Goal: Task Accomplishment & Management: Manage account settings

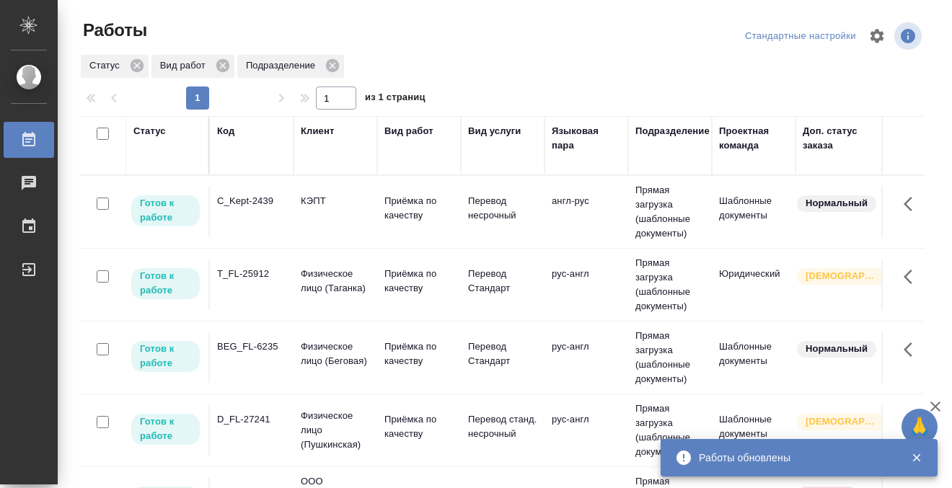
click at [261, 208] on div "BEG_FL-6235" at bounding box center [251, 201] width 69 height 14
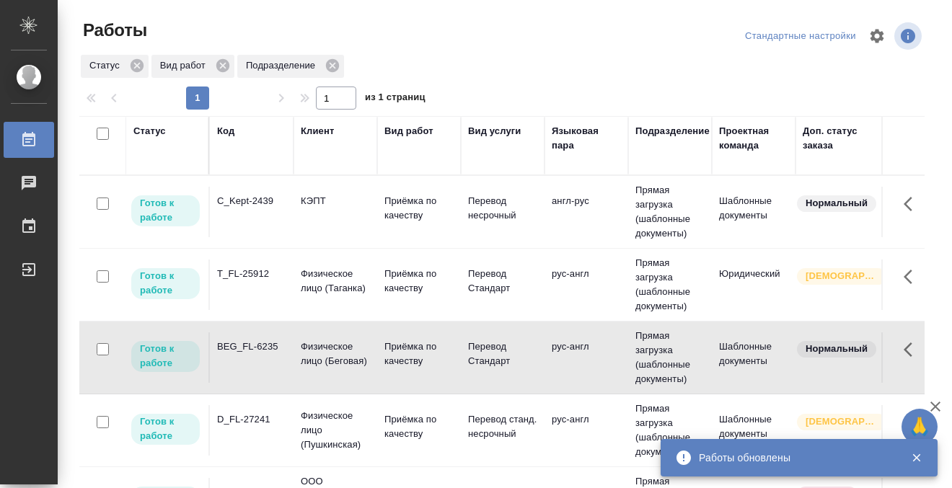
click at [261, 208] on div "BEG_FL-6235" at bounding box center [251, 201] width 69 height 14
click at [257, 208] on td "C_Kept-2439" at bounding box center [252, 212] width 84 height 50
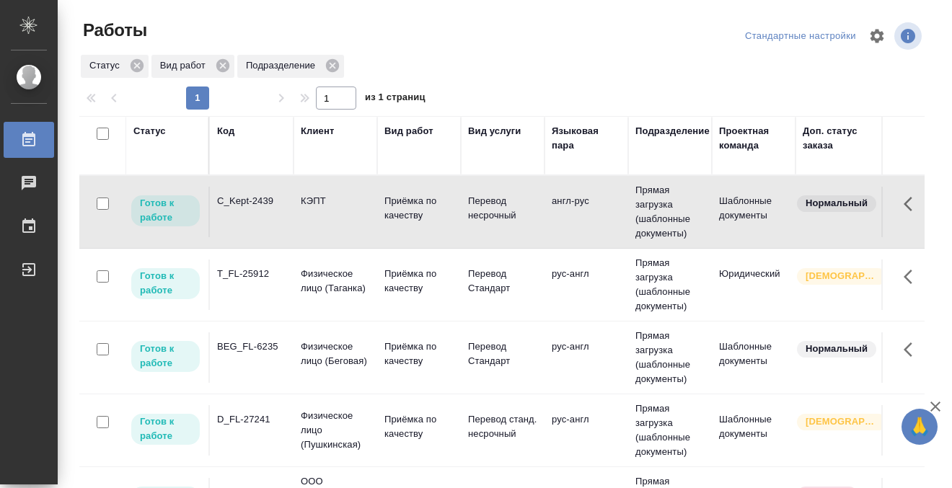
click at [257, 208] on td "C_Kept-2439" at bounding box center [252, 212] width 84 height 50
click at [227, 133] on div "Код" at bounding box center [225, 131] width 17 height 14
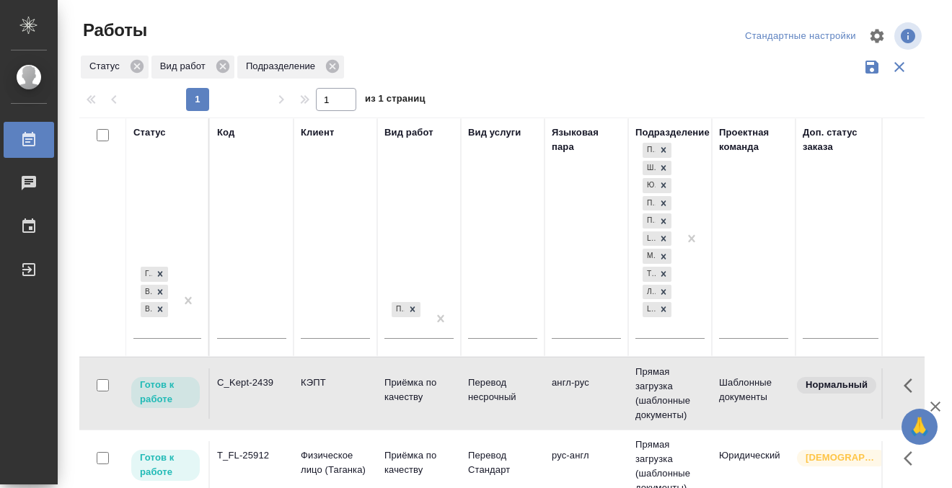
click at [239, 330] on input "text" at bounding box center [251, 329] width 69 height 18
paste input "KUNZ_FL-5827"
type input "KUNZ_FL-5827"
click at [170, 324] on div "Готов к работе В работе В ожидании" at bounding box center [154, 300] width 42 height 74
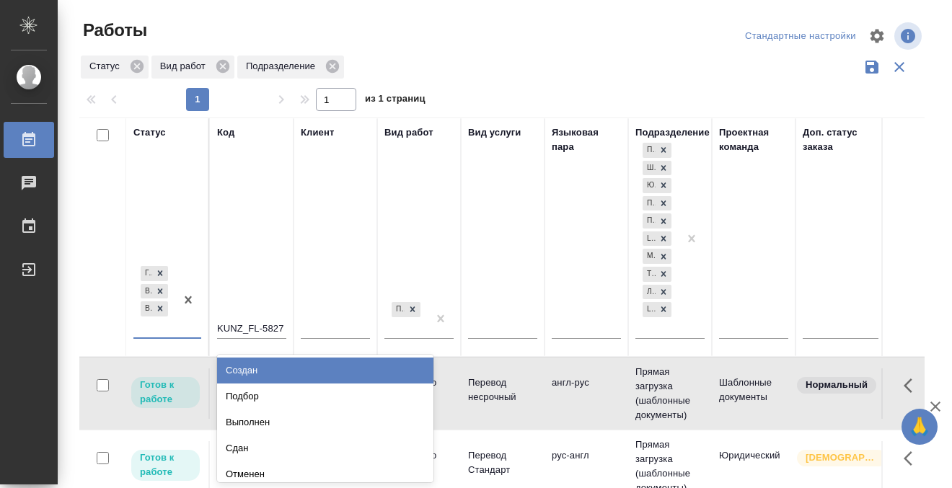
scroll to position [7, 0]
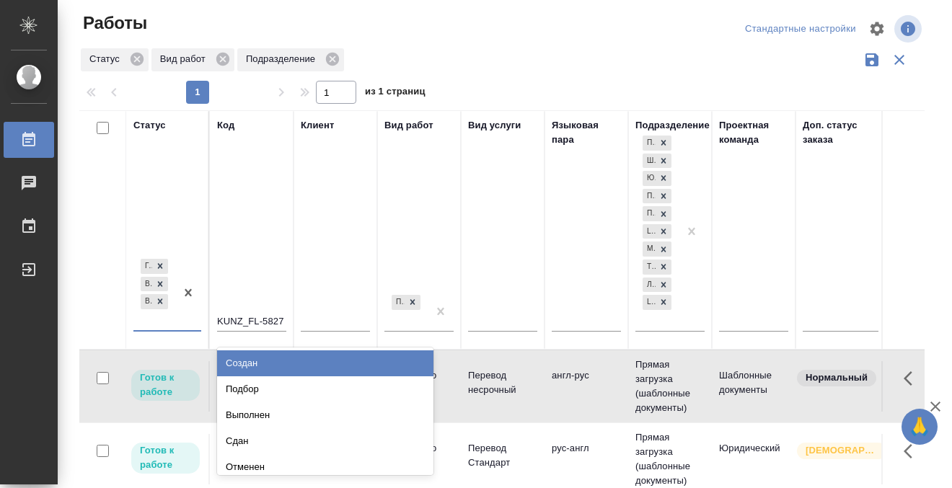
click at [254, 385] on div "Подбор" at bounding box center [325, 389] width 216 height 26
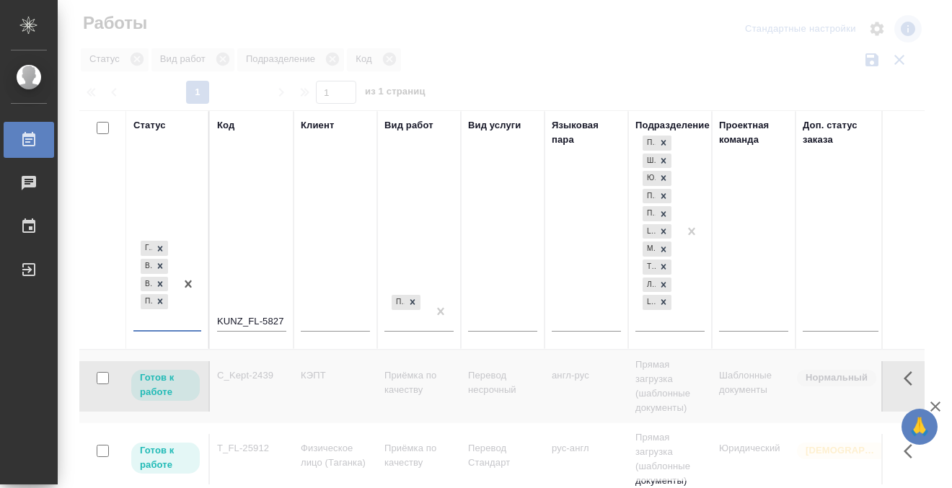
scroll to position [8, 0]
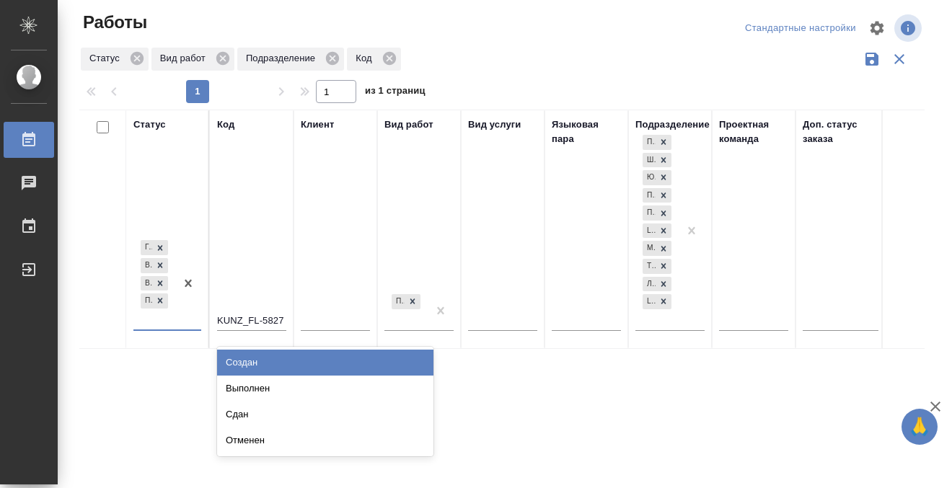
click at [181, 318] on div at bounding box center [188, 283] width 26 height 92
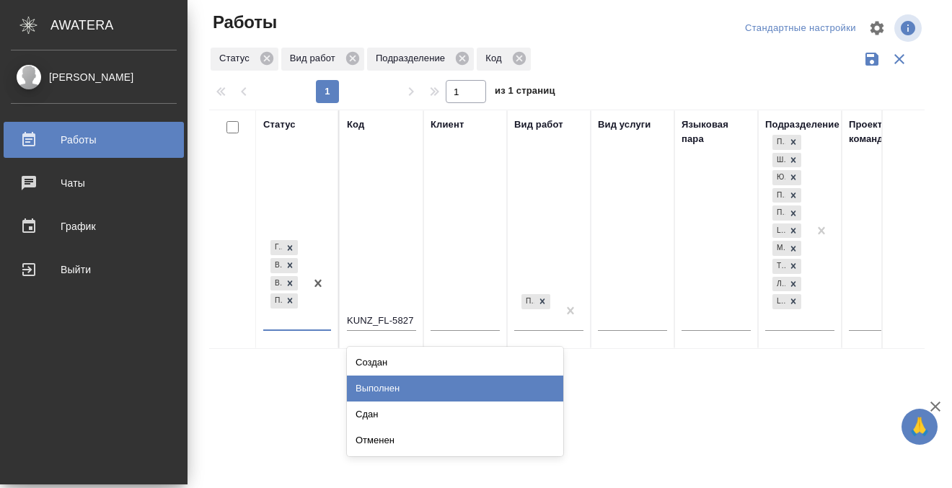
click at [33, 138] on link "Работы" at bounding box center [94, 140] width 180 height 36
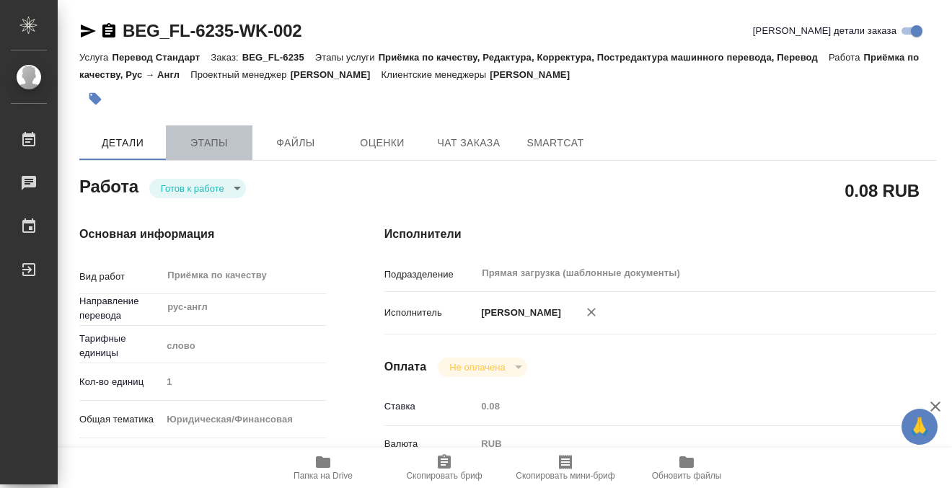
click at [229, 142] on span "Этапы" at bounding box center [209, 143] width 69 height 18
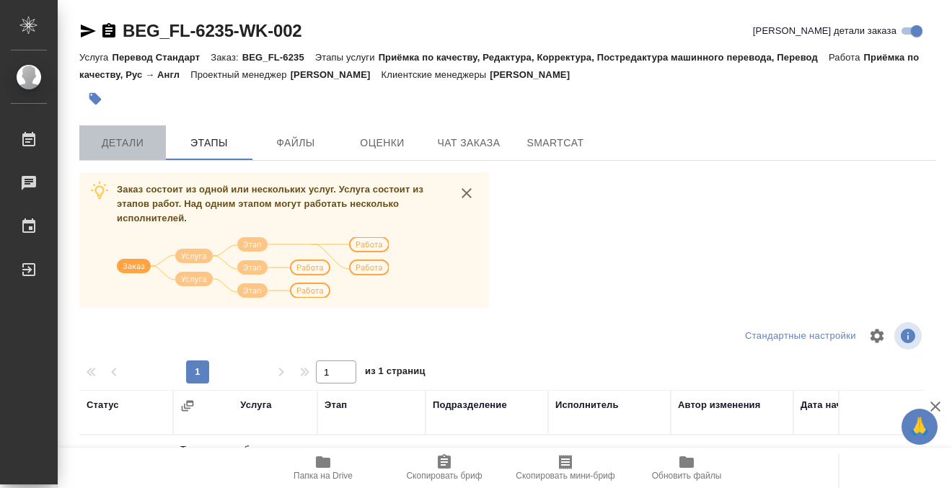
click at [146, 136] on span "Детали" at bounding box center [122, 143] width 69 height 18
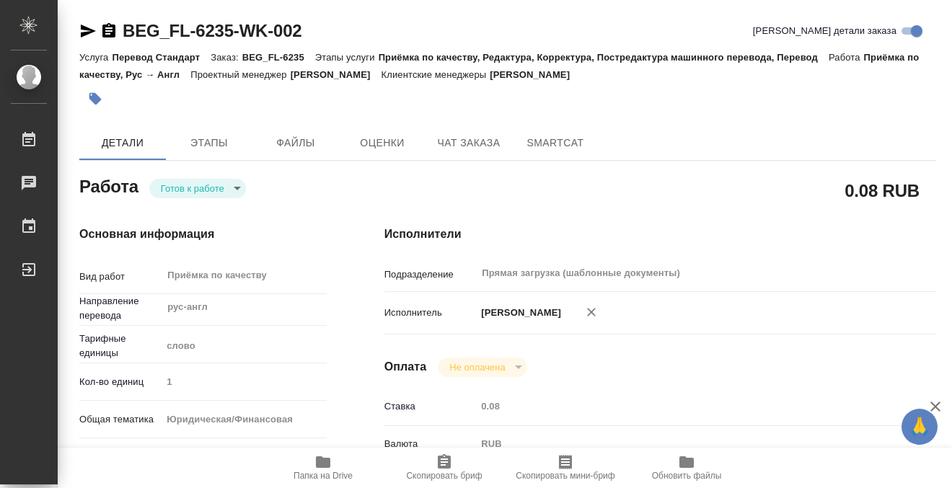
type textarea "x"
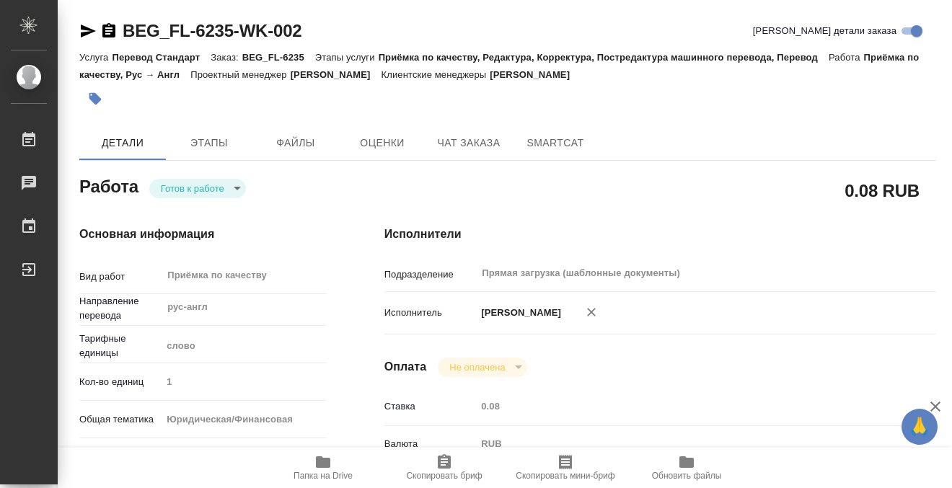
type textarea "x"
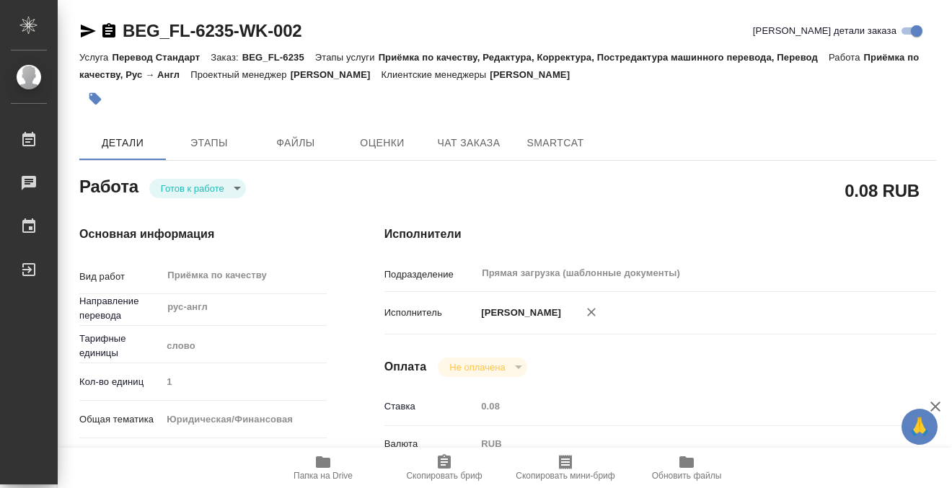
click at [317, 462] on icon "button" at bounding box center [323, 462] width 14 height 12
type textarea "x"
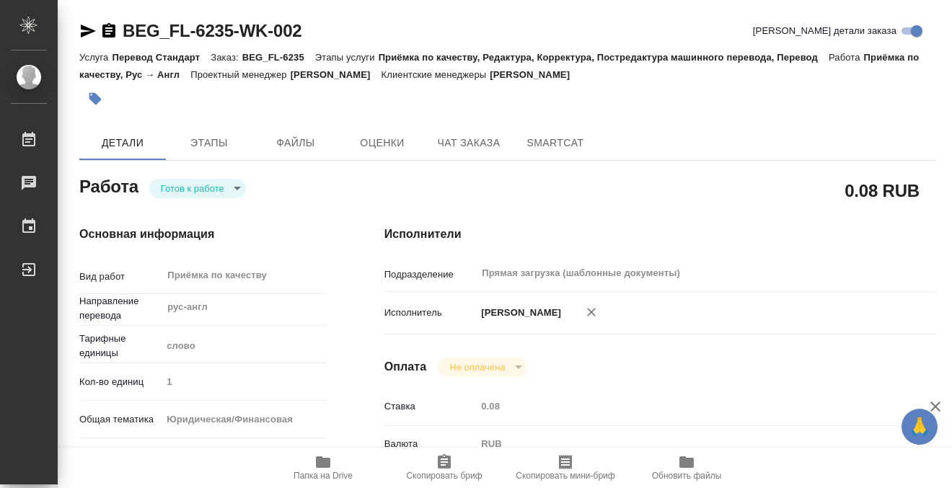
type textarea "x"
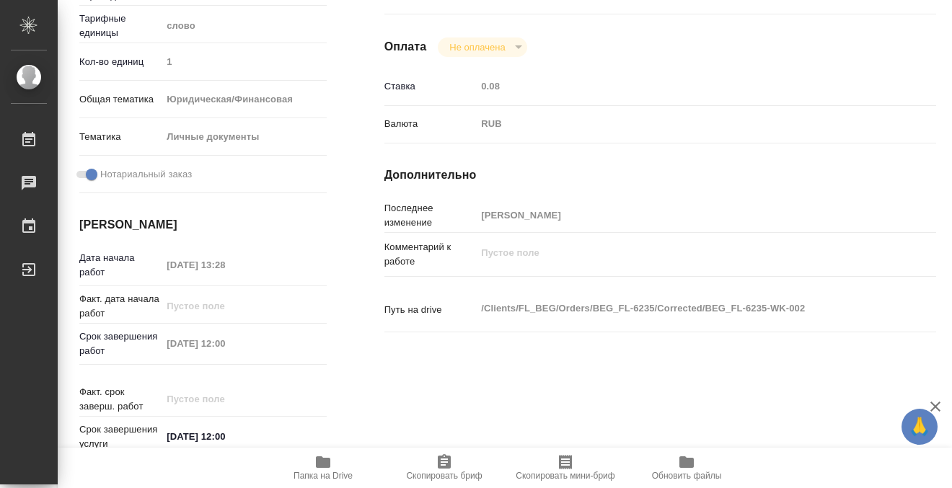
scroll to position [347, 0]
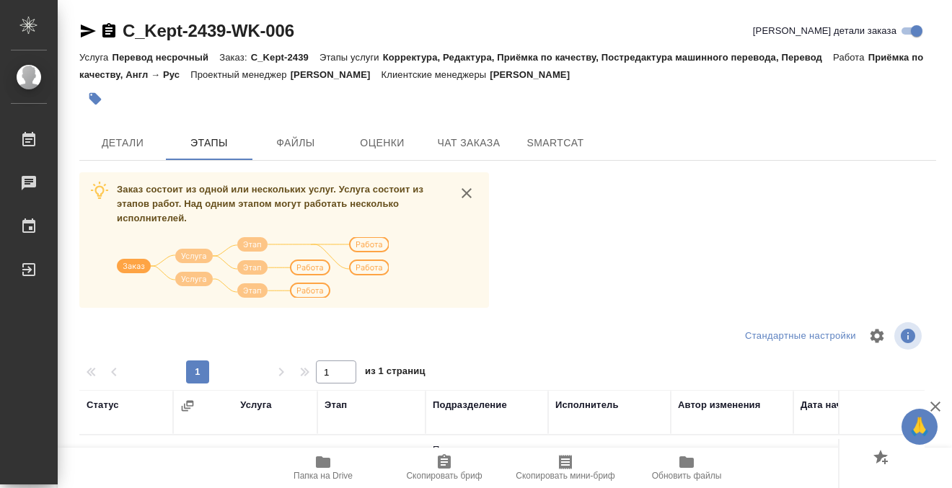
scroll to position [263, 0]
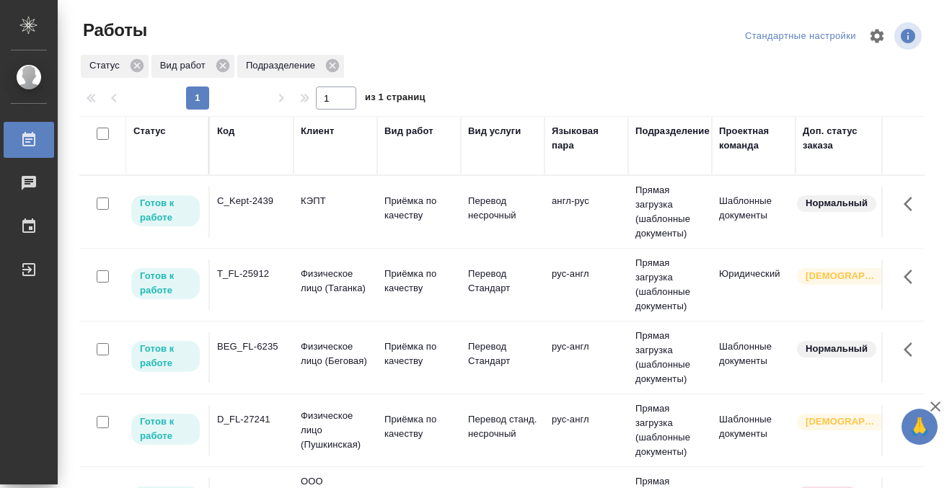
click at [248, 197] on div "C_Kept-2439" at bounding box center [251, 201] width 69 height 14
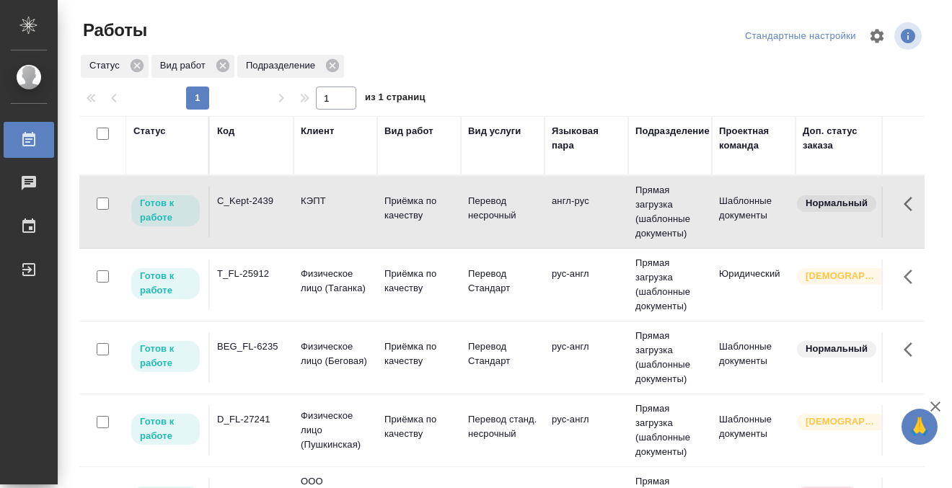
click at [248, 196] on div "C_Kept-2439" at bounding box center [251, 201] width 69 height 14
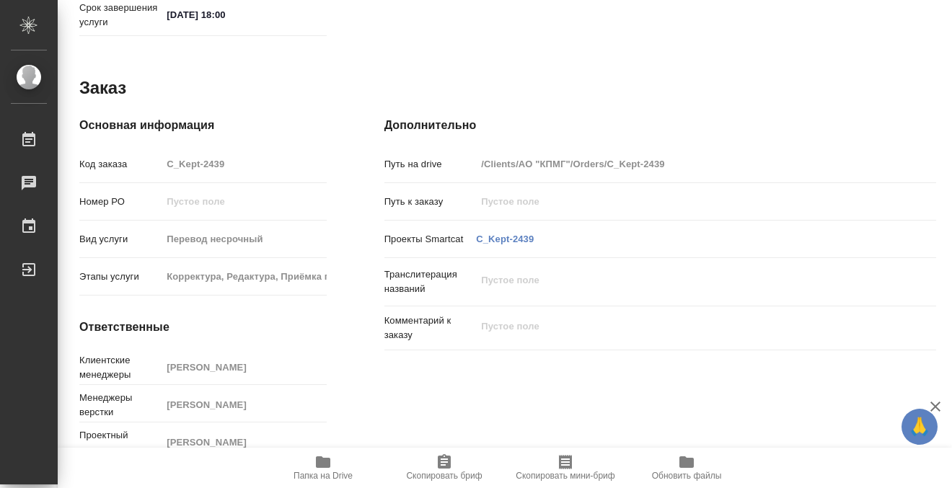
scroll to position [771, 0]
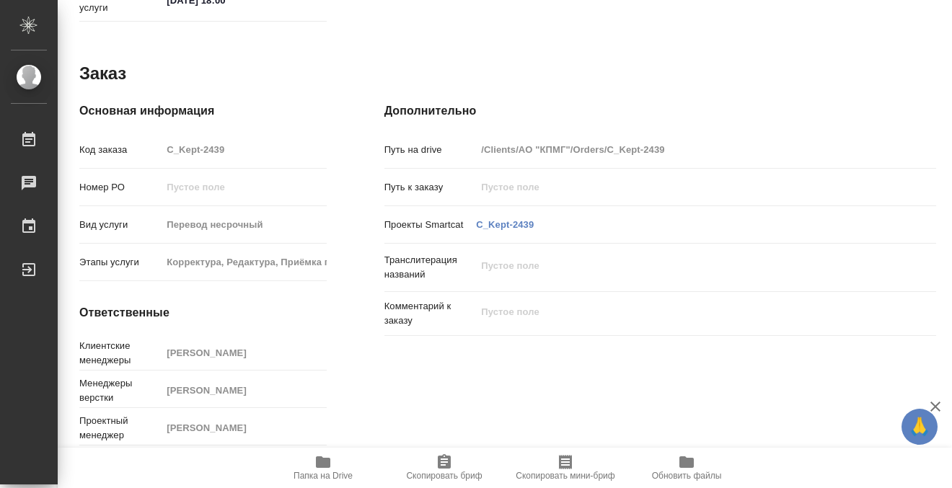
click at [316, 467] on icon "button" at bounding box center [323, 462] width 14 height 12
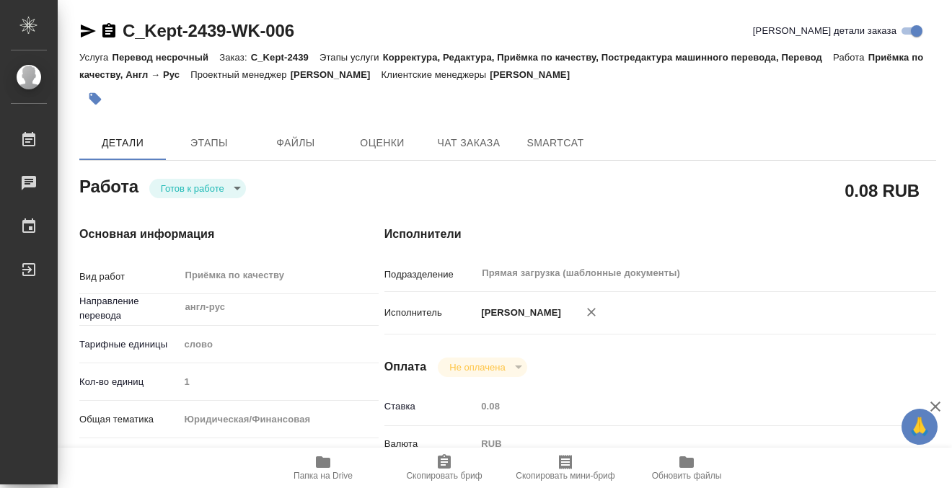
click at [102, 99] on icon "button" at bounding box center [95, 99] width 14 height 14
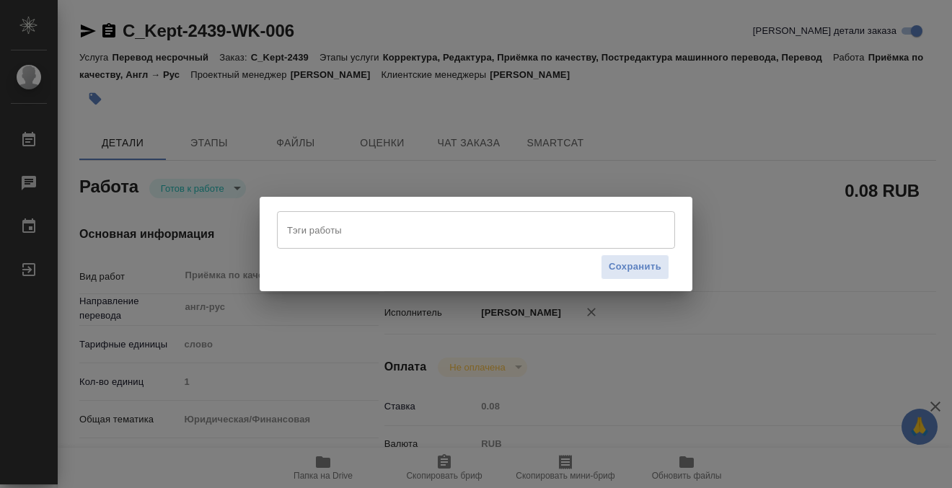
click at [366, 219] on input "Тэги работы" at bounding box center [462, 230] width 358 height 25
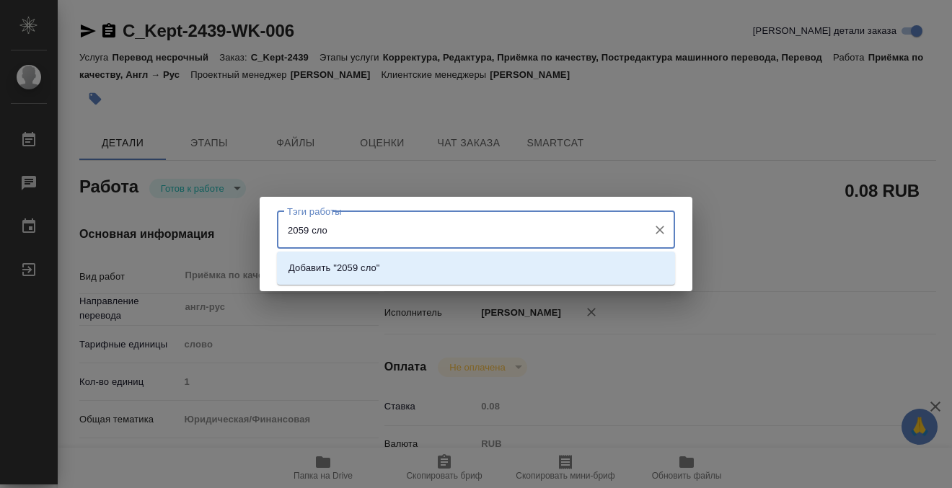
type input "2059 слов"
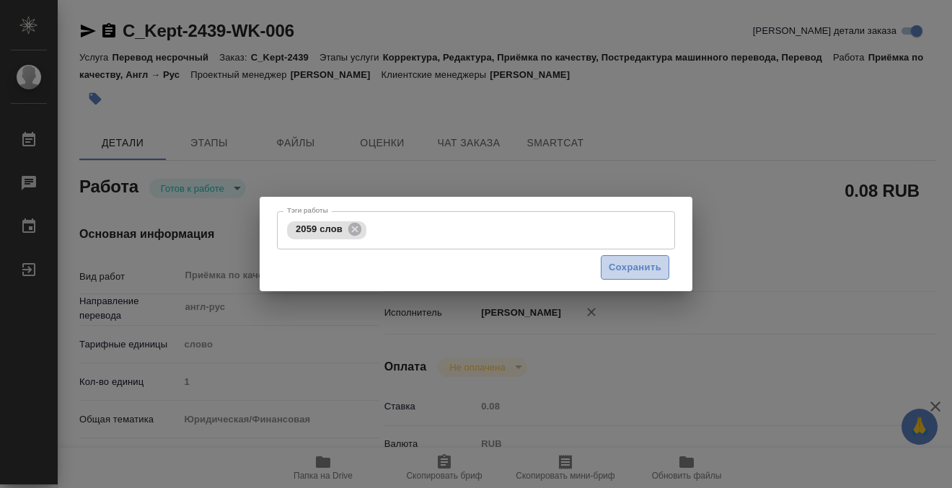
click at [666, 260] on button "Сохранить" at bounding box center [635, 267] width 69 height 25
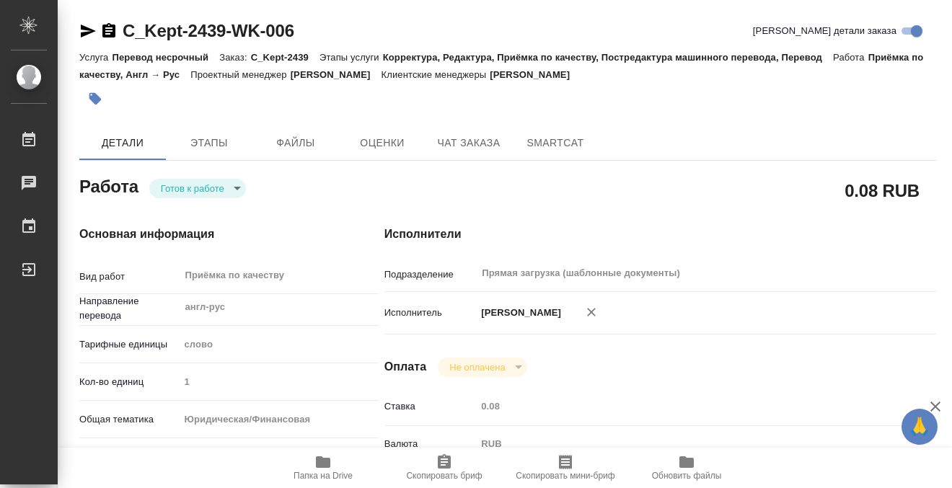
type input "readyForWork"
type input "англ-рус"
type input "5a8b1489cc6b4906c91bfd90"
type input "1"
type input "yr-fn"
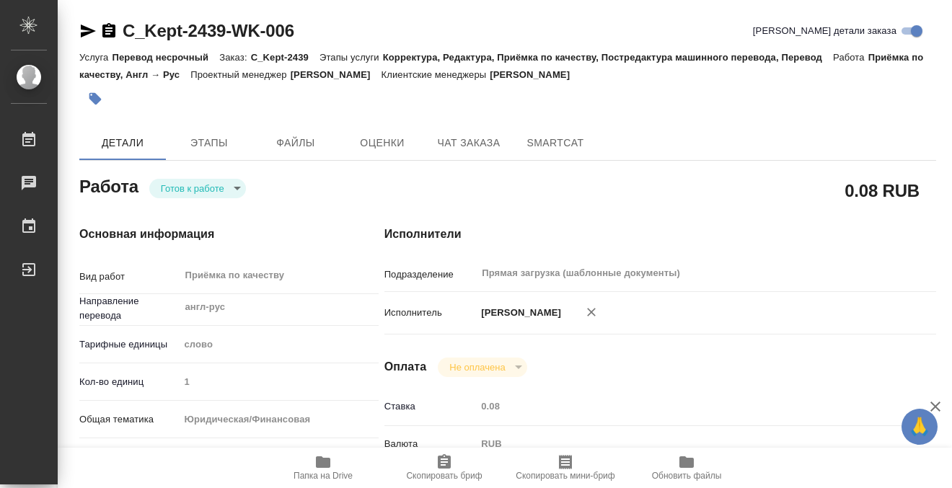
type input "5f647205b73bc97568ca66bf"
type input "[DATE] 13:09"
type input "[DATE] 18:00"
type input "Прямая загрузка (шаблонные документы)"
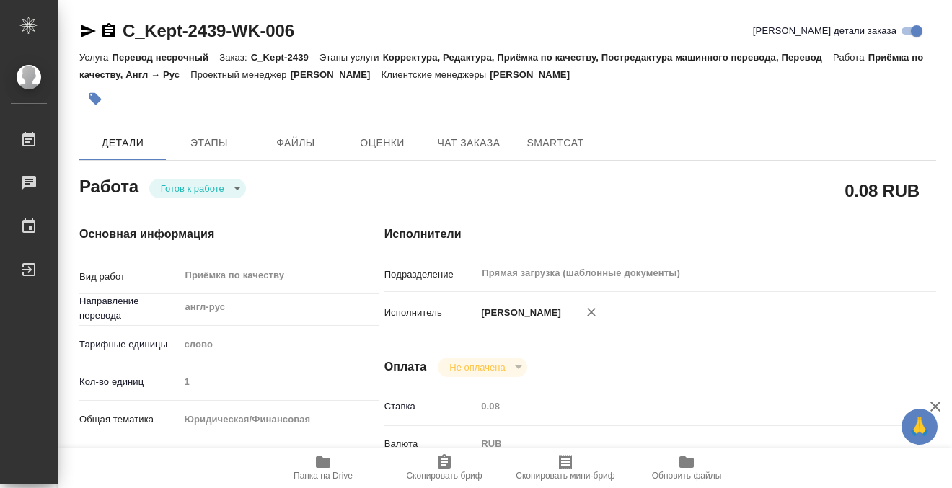
type input "notPayed"
type input "0.08"
type input "RUB"
type input "[PERSON_NAME]"
type input "C_Kept-2439"
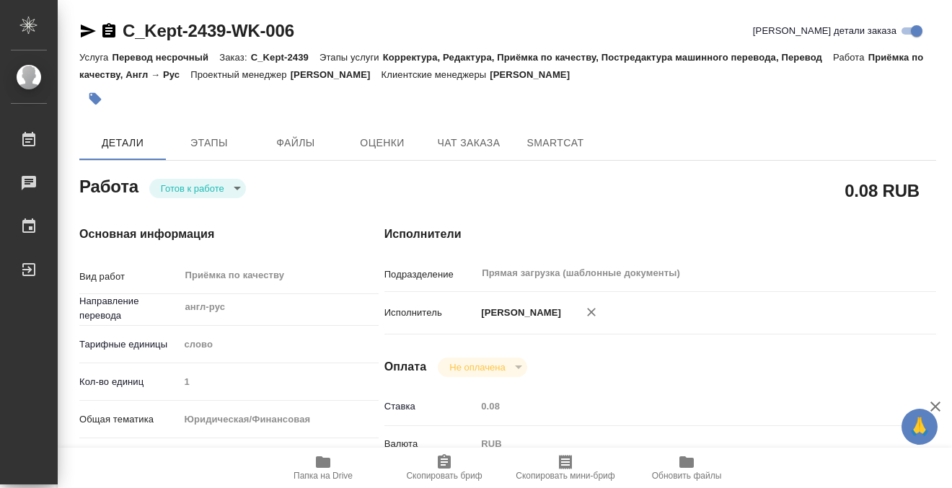
type input "Перевод несрочный"
type input "Корректура, Редактура, Приёмка по качеству, Постредактура машинного перевода, П…"
type input "[PERSON_NAME]"
type input "/Clients/АО "КПМГ"/Orders/C_Kept-2439"
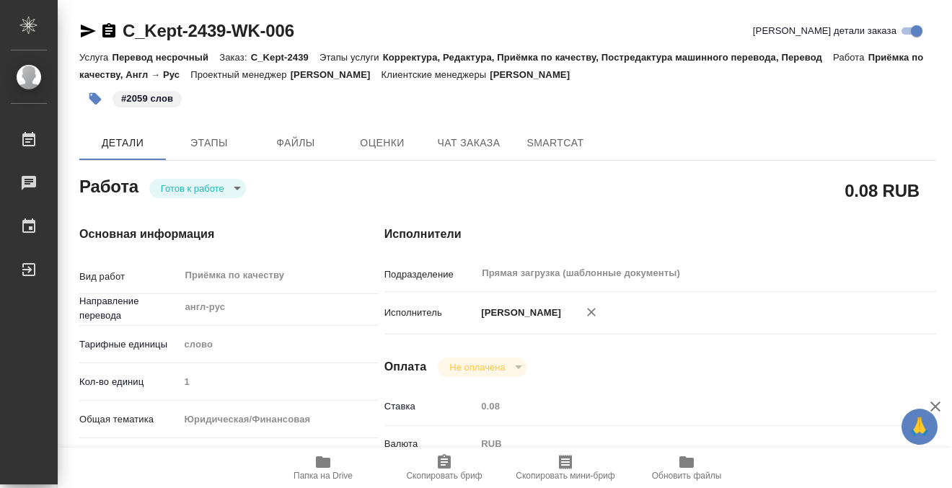
click at [211, 187] on body "🙏 .cls-1 fill:#fff; AWATERA Kobzeva [PERSON_NAME] 0 Чаты График Выйти C_Kept-24…" at bounding box center [476, 244] width 952 height 488
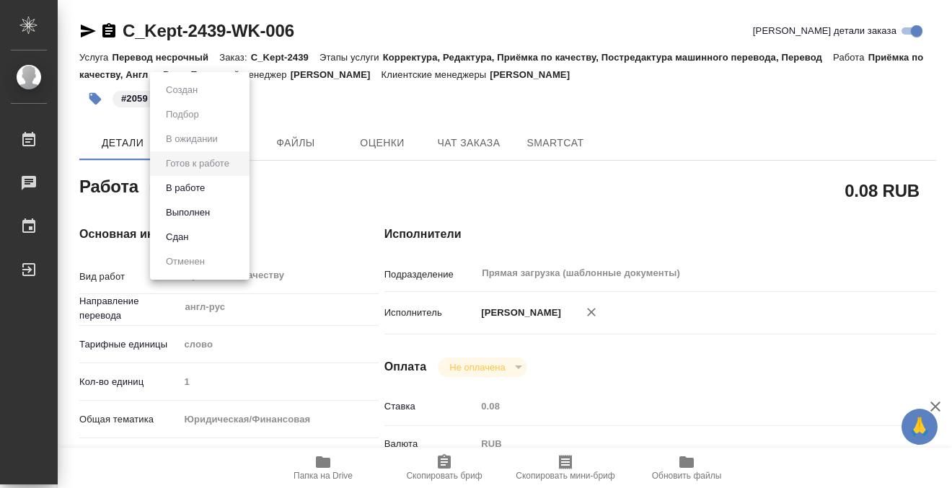
click at [202, 98] on button "Выполнен" at bounding box center [182, 90] width 40 height 16
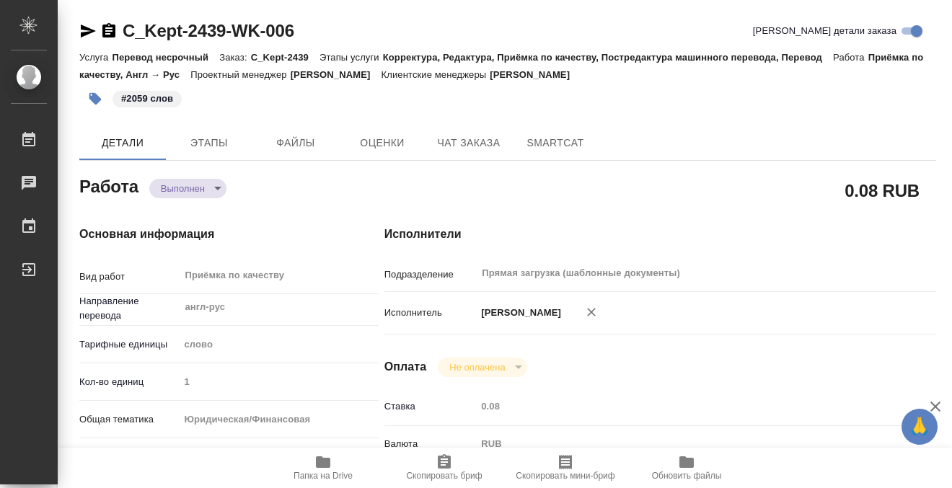
type textarea "x"
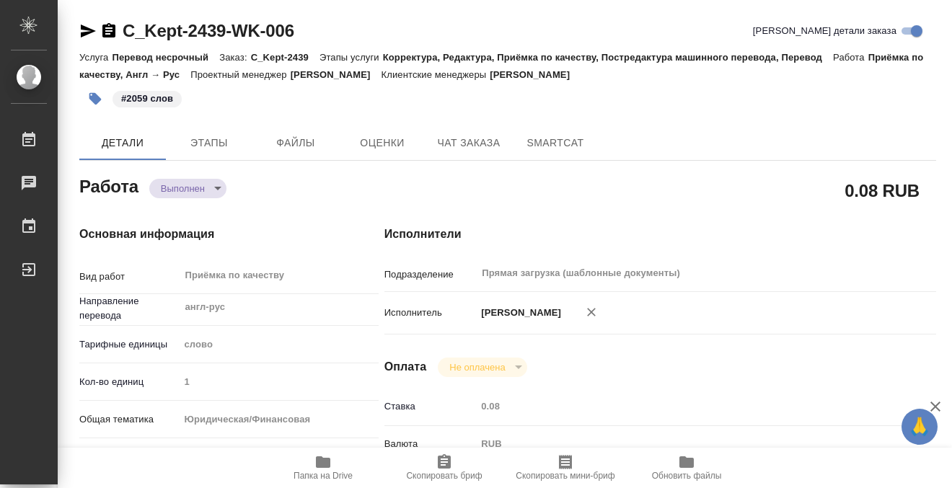
type textarea "x"
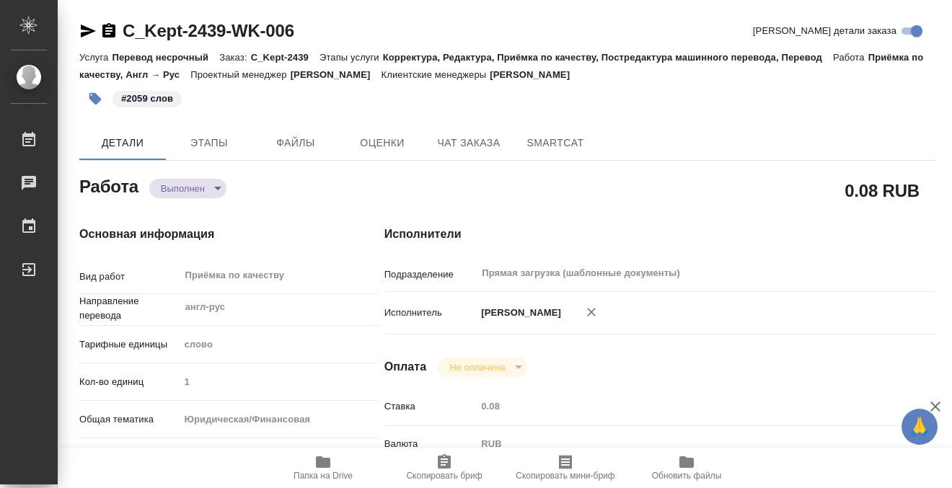
type textarea "x"
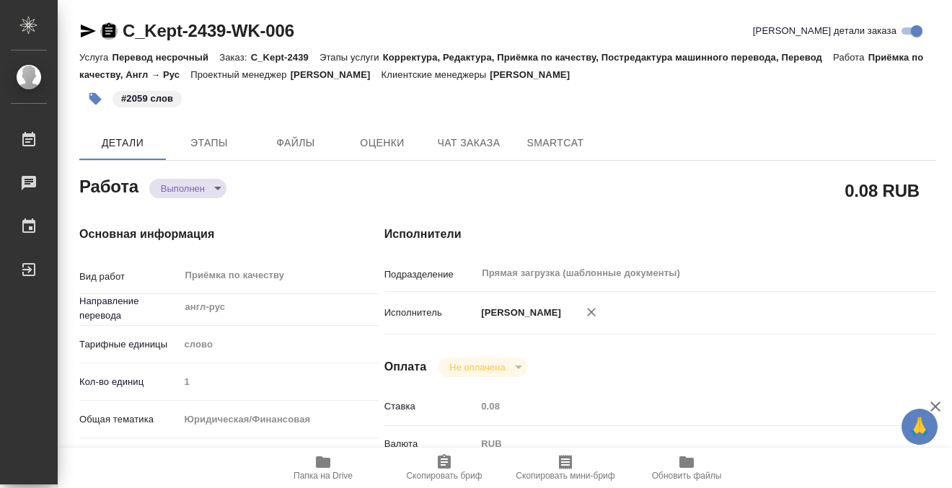
click at [106, 27] on icon "button" at bounding box center [108, 30] width 17 height 17
